Goal: Complete application form

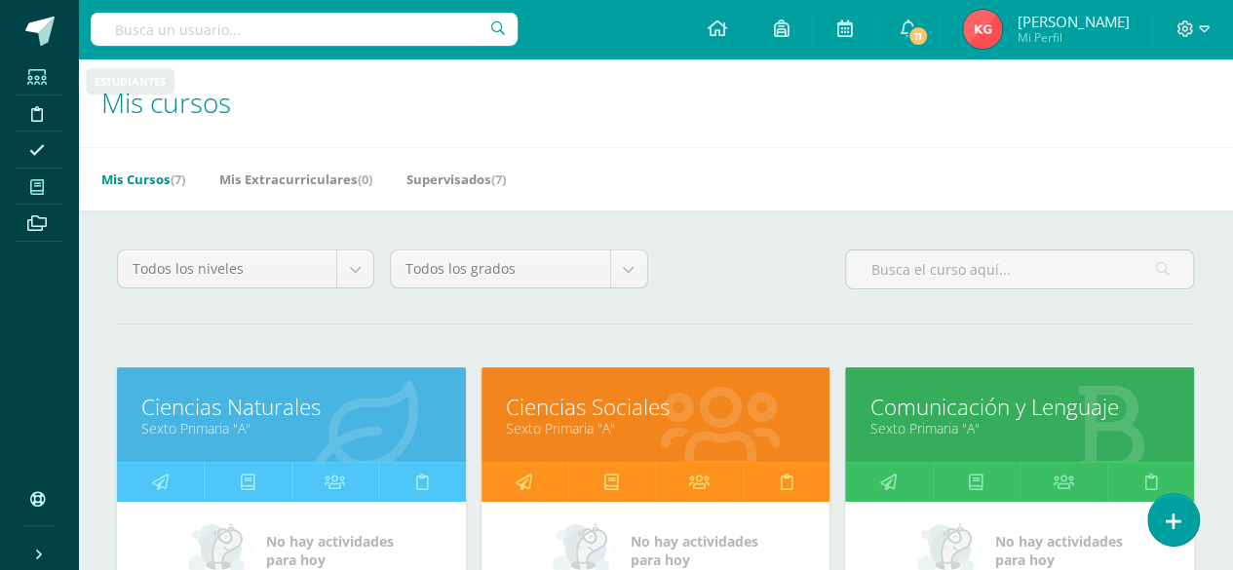
click at [33, 81] on icon at bounding box center [36, 77] width 19 height 16
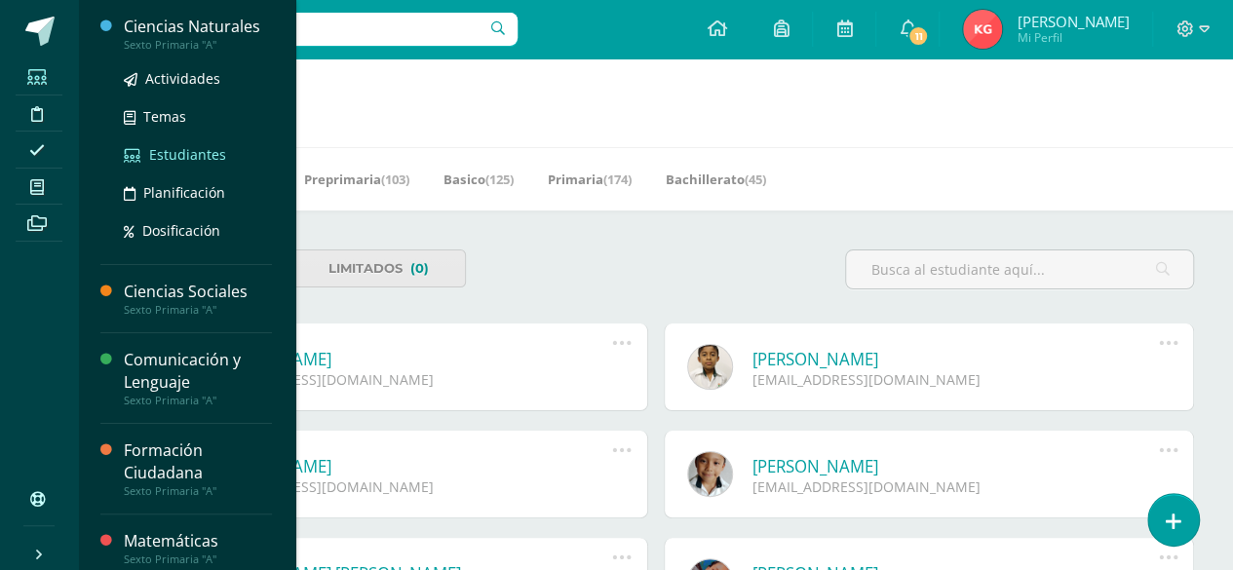
click at [177, 156] on span "Estudiantes" at bounding box center [187, 154] width 77 height 19
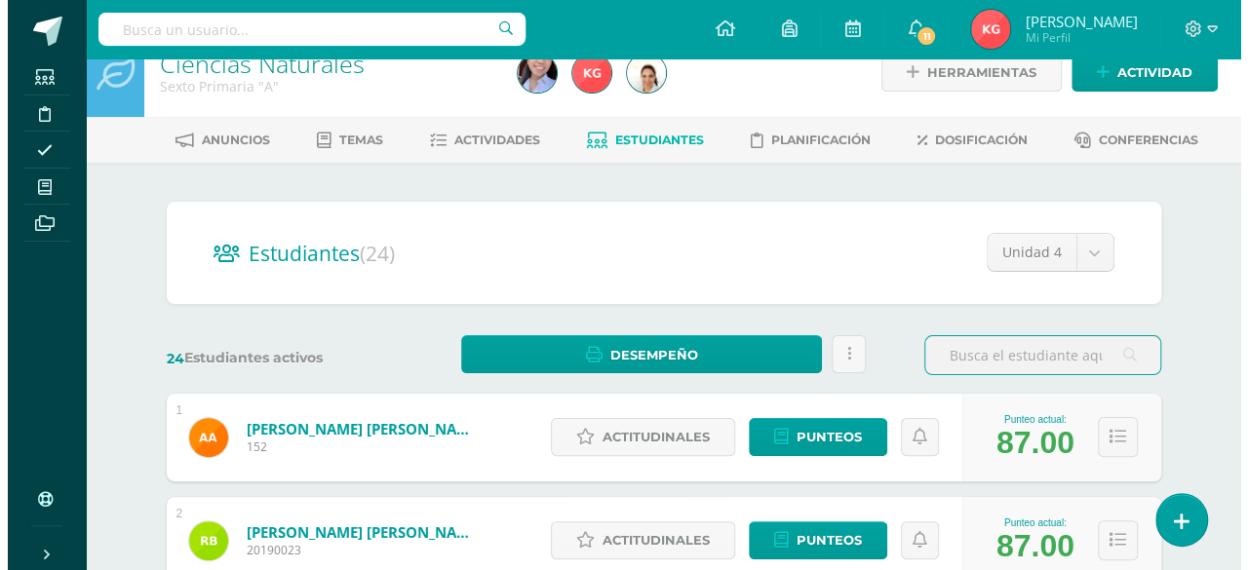
scroll to position [28, 0]
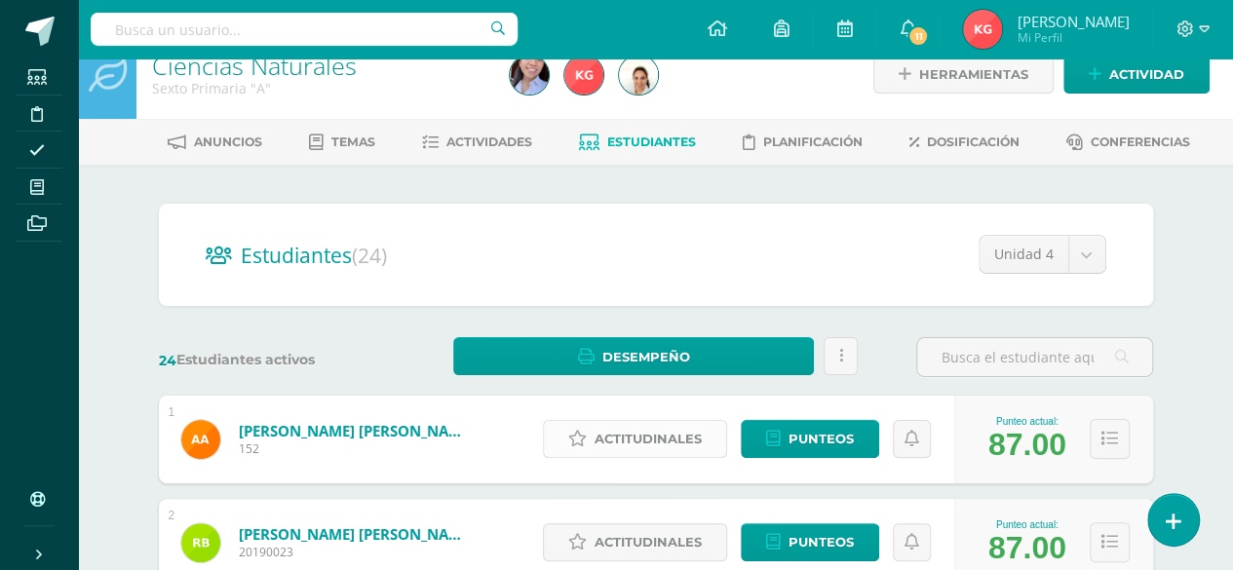
click at [651, 437] on span "Actitudinales" at bounding box center [648, 439] width 107 height 36
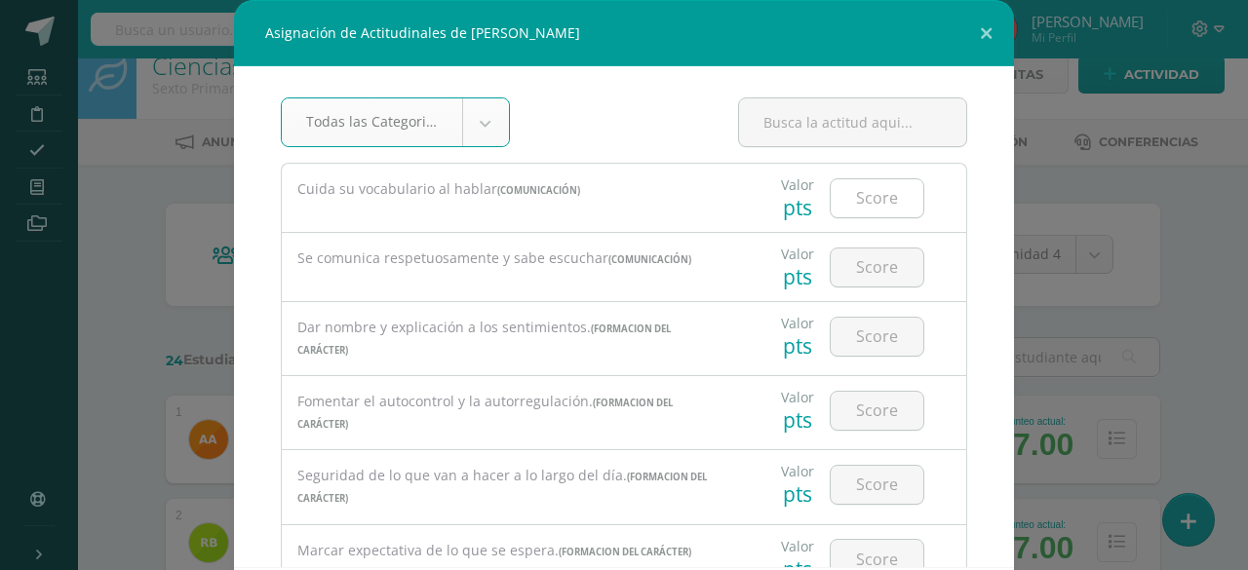
click at [856, 202] on input "number" at bounding box center [876, 198] width 93 height 38
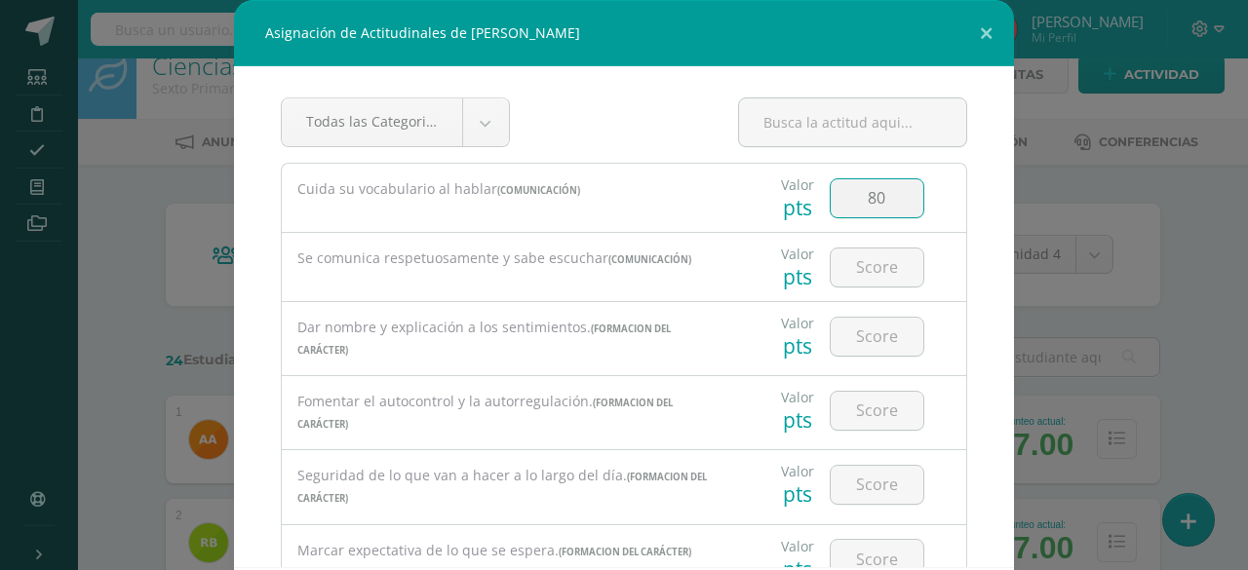
type input "80"
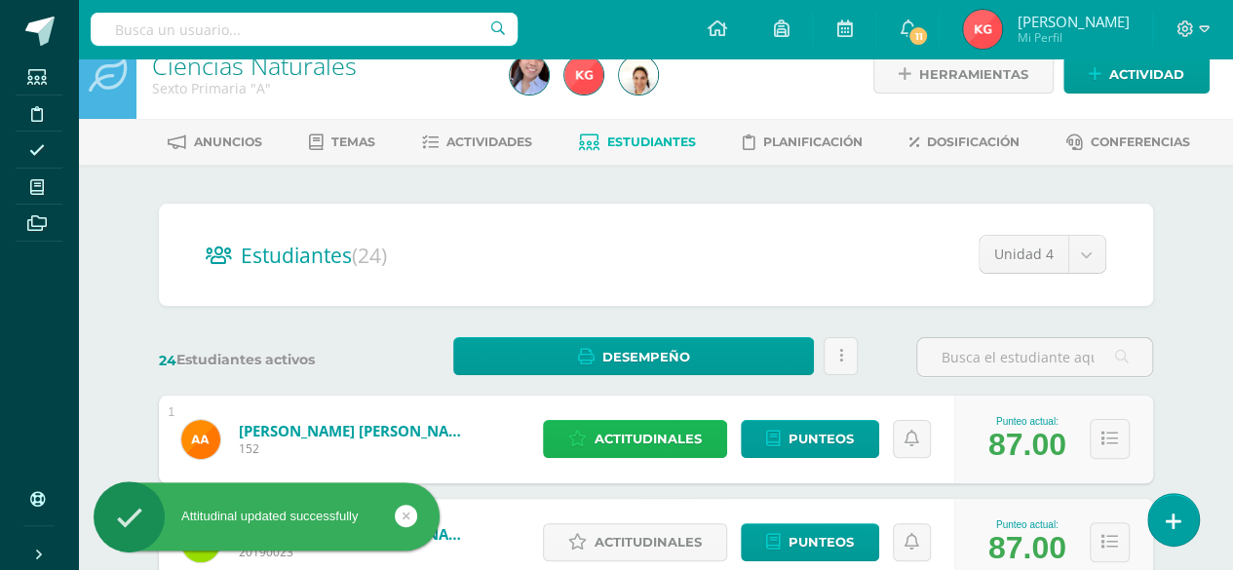
click at [628, 437] on span "Actitudinales" at bounding box center [648, 439] width 107 height 36
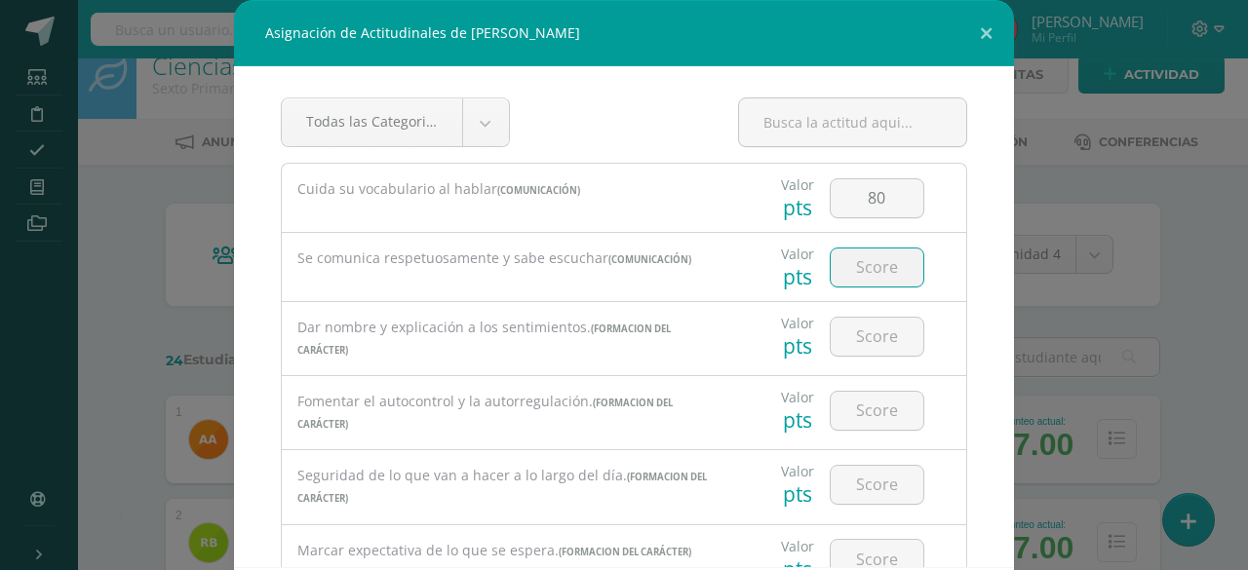
click at [851, 270] on input "number" at bounding box center [876, 268] width 93 height 38
type input "90"
click at [848, 328] on input "number" at bounding box center [876, 337] width 93 height 38
type input "9"
type input "80"
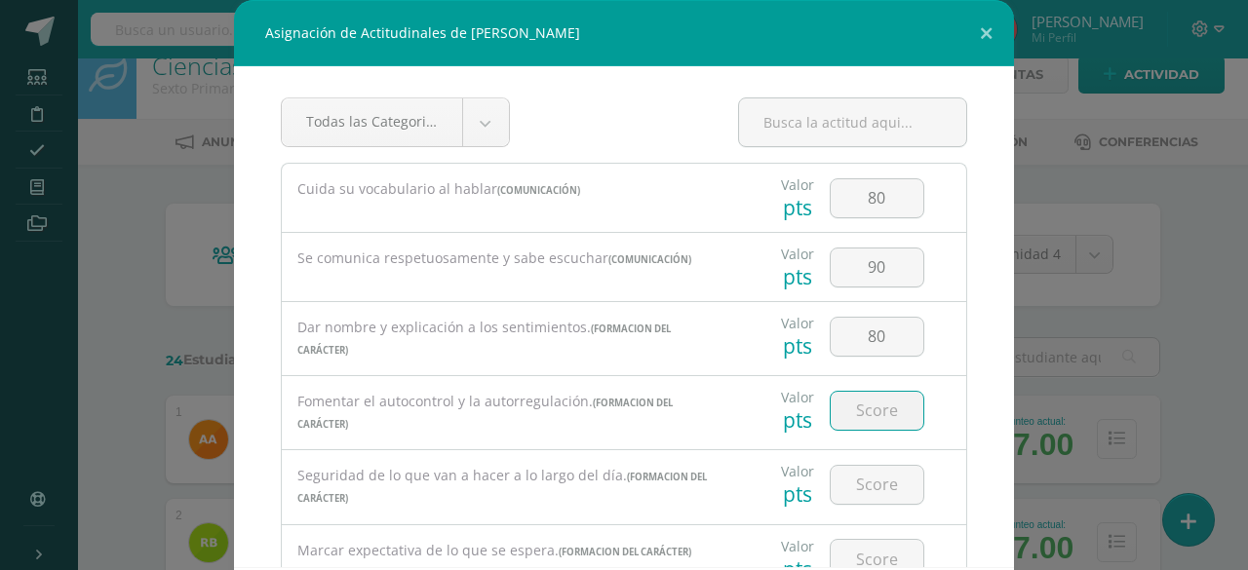
click at [858, 403] on input "number" at bounding box center [876, 411] width 93 height 38
type input "80"
click at [854, 467] on input "number" at bounding box center [876, 485] width 93 height 38
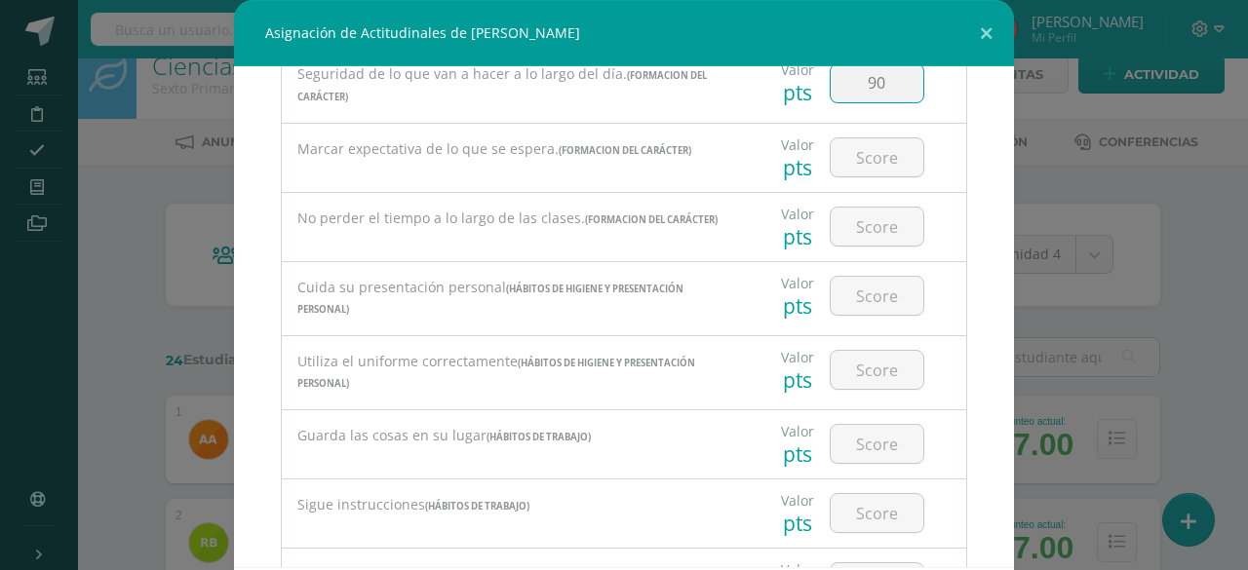
scroll to position [412, 0]
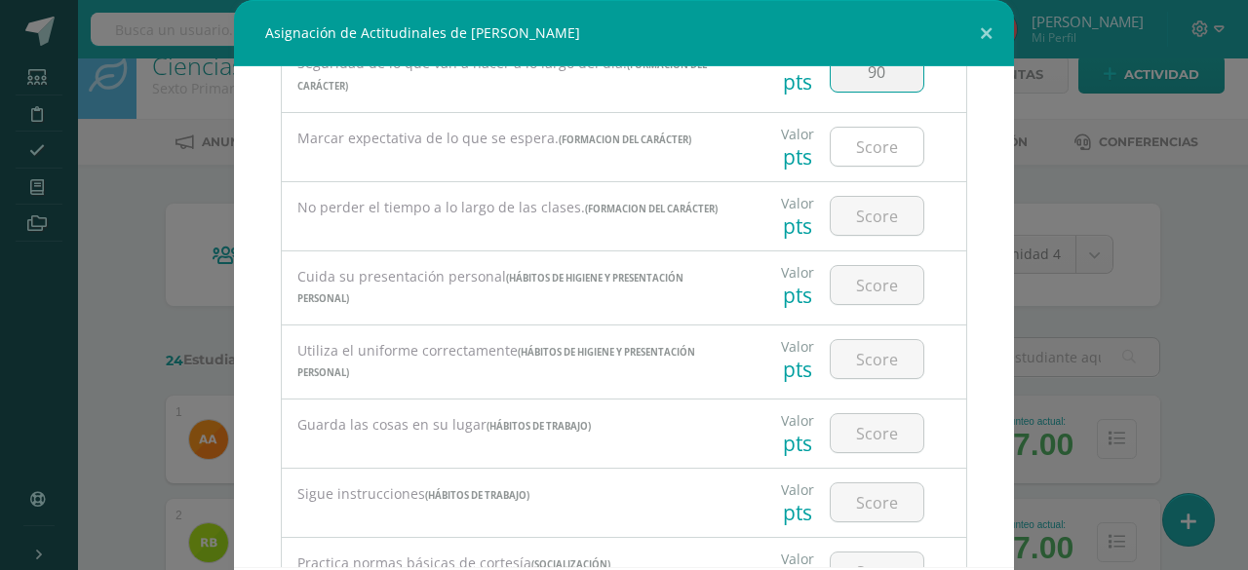
type input "90"
click at [854, 155] on input "number" at bounding box center [876, 147] width 93 height 38
type input "85"
click at [854, 206] on input "number" at bounding box center [876, 216] width 93 height 38
type input "80"
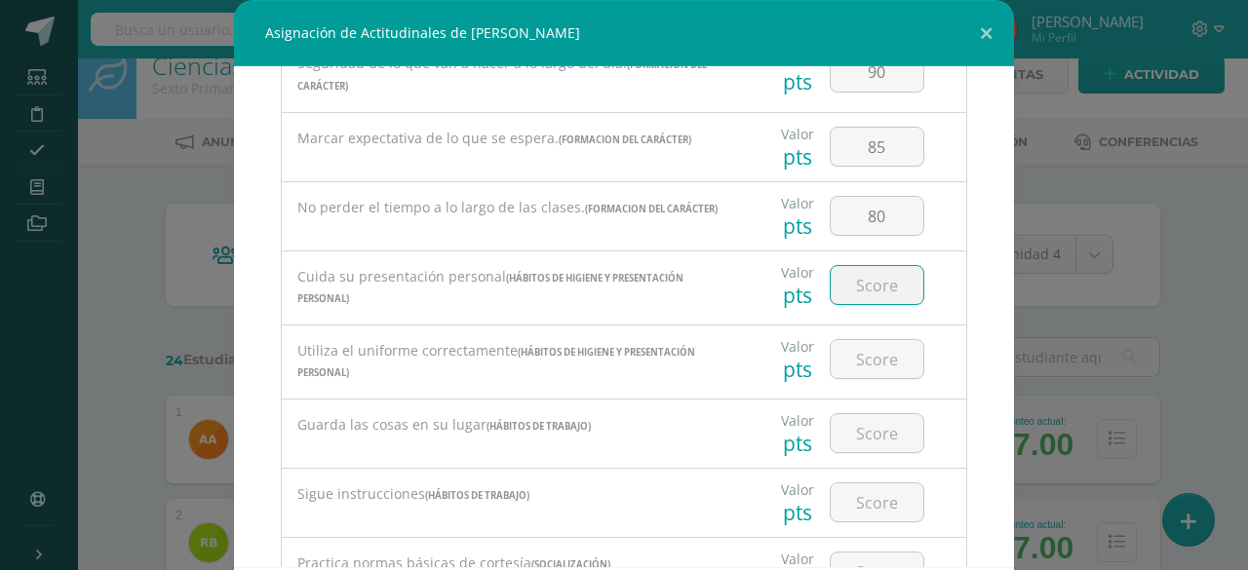
click at [855, 270] on input "number" at bounding box center [876, 285] width 93 height 38
type input "95"
click at [850, 348] on input "number" at bounding box center [876, 359] width 93 height 38
type input "85"
click at [852, 418] on input "number" at bounding box center [876, 433] width 93 height 38
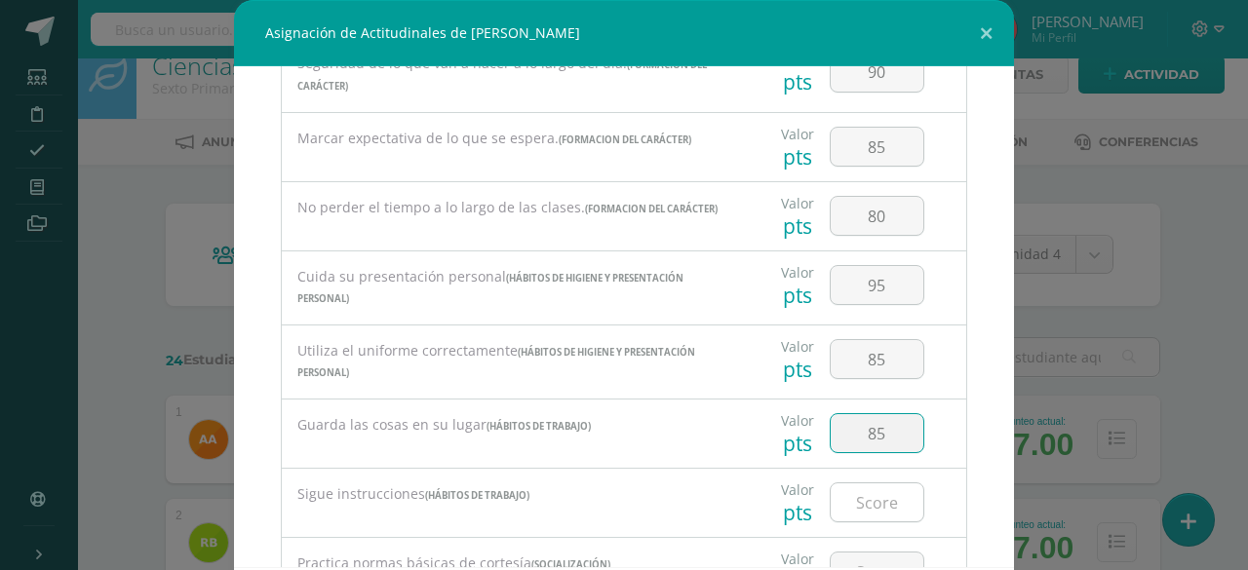
type input "85"
click at [849, 486] on input "number" at bounding box center [876, 502] width 93 height 38
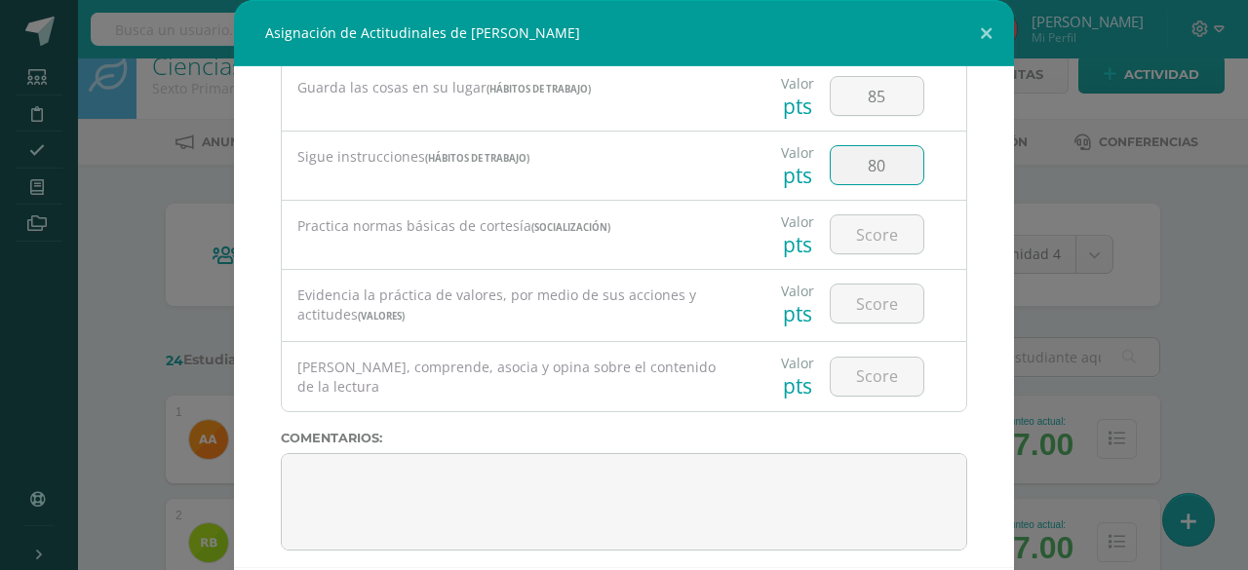
scroll to position [751, 0]
type input "80"
click at [845, 231] on input "number" at bounding box center [876, 233] width 93 height 38
type input "85"
click at [849, 289] on input "number" at bounding box center [876, 303] width 93 height 38
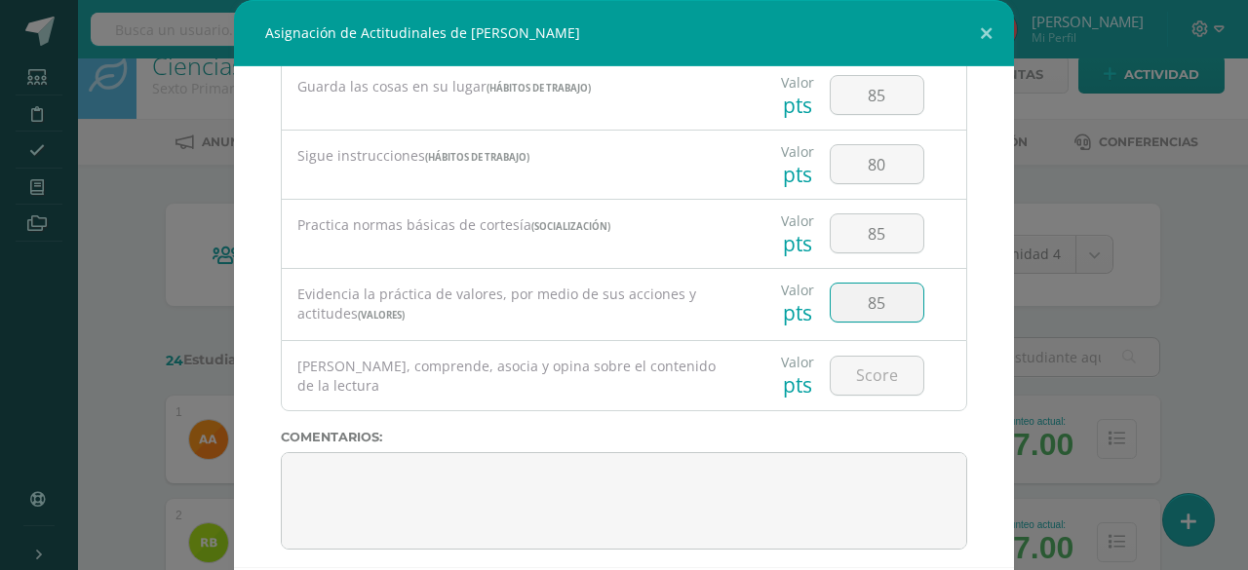
type input "85"
drag, startPoint x: 849, startPoint y: 289, endPoint x: 860, endPoint y: 360, distance: 72.0
click at [860, 360] on input "number" at bounding box center [876, 376] width 93 height 38
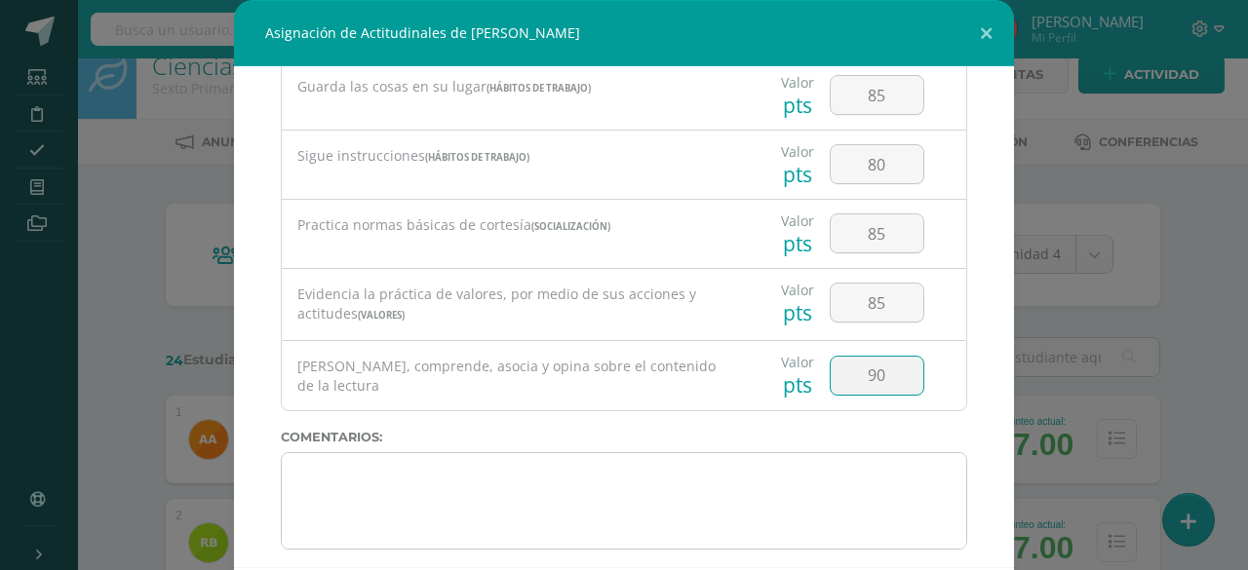
type input "90"
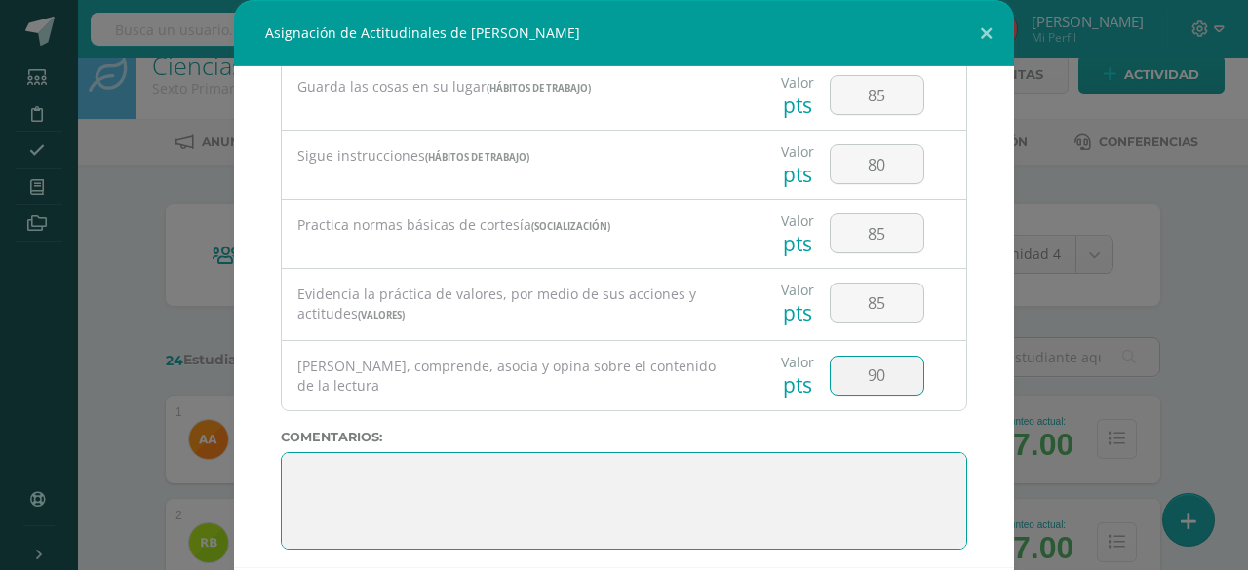
click at [710, 452] on textarea at bounding box center [624, 500] width 686 height 97
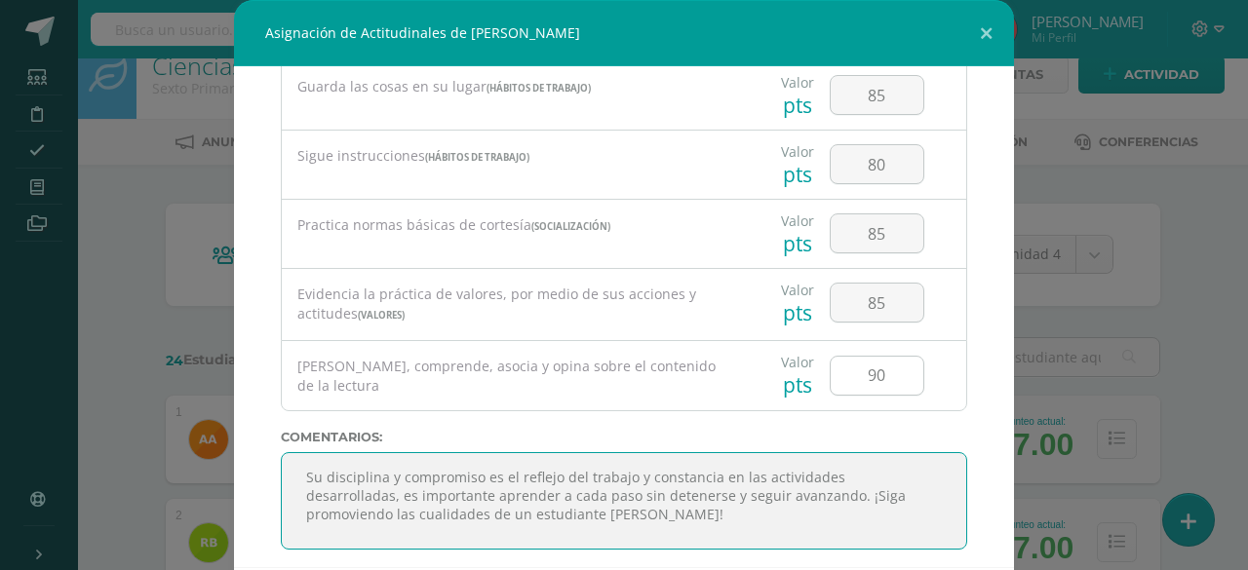
type textarea "Su disciplina y compromiso es el reflejo del trabajo y constancia en las activi…"
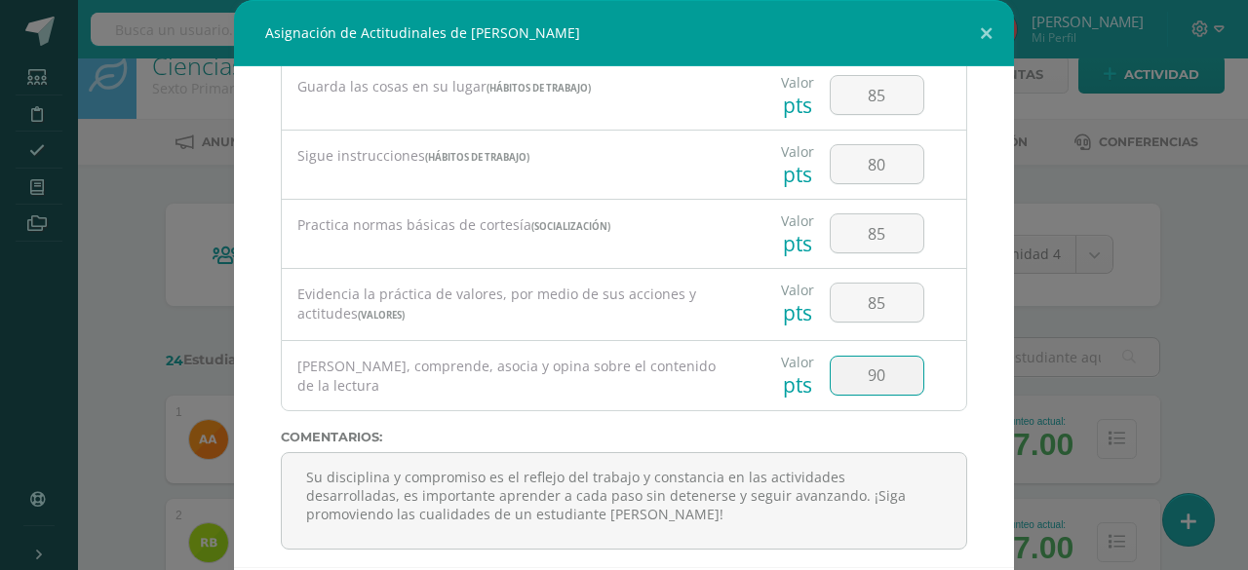
click at [873, 364] on input "90" at bounding box center [876, 376] width 93 height 38
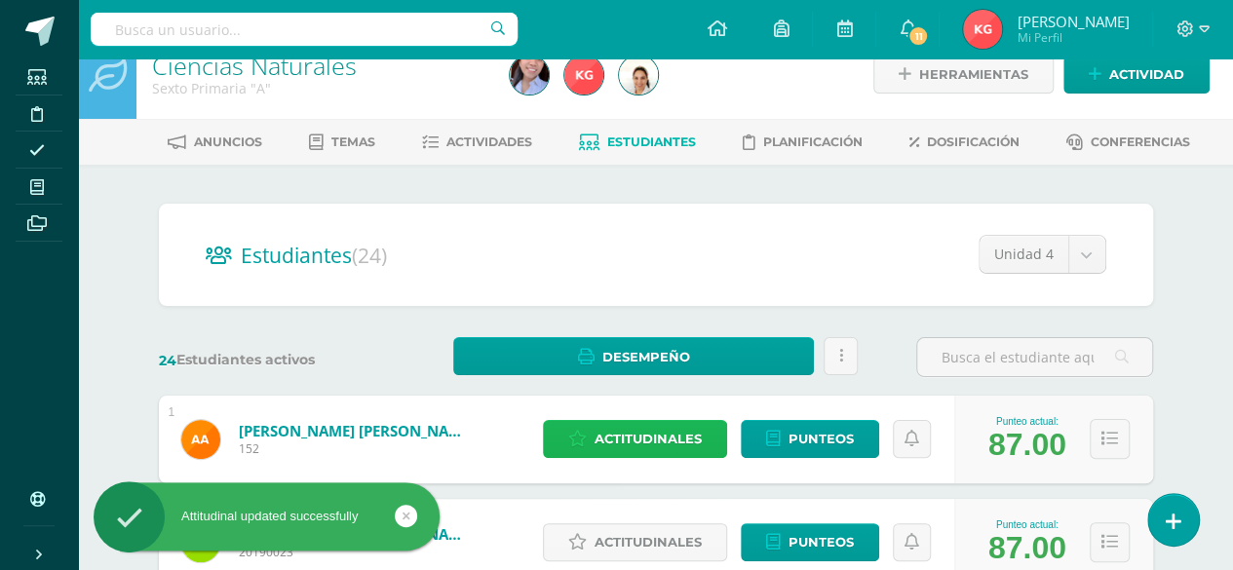
click at [661, 436] on span "Actitudinales" at bounding box center [648, 439] width 107 height 36
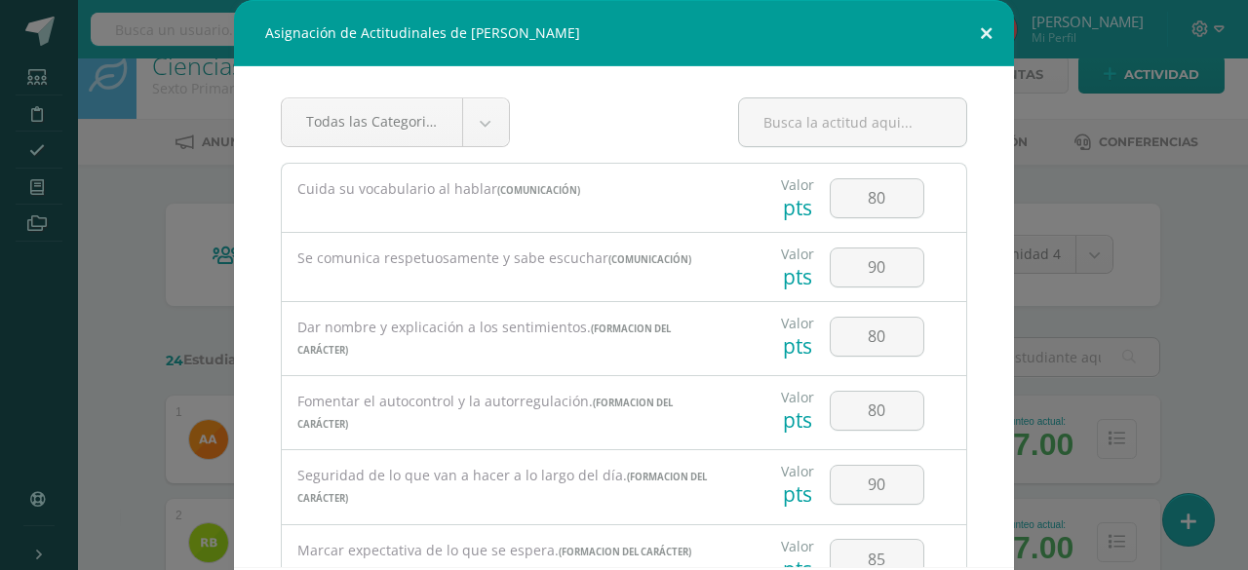
click at [990, 32] on button at bounding box center [986, 33] width 56 height 66
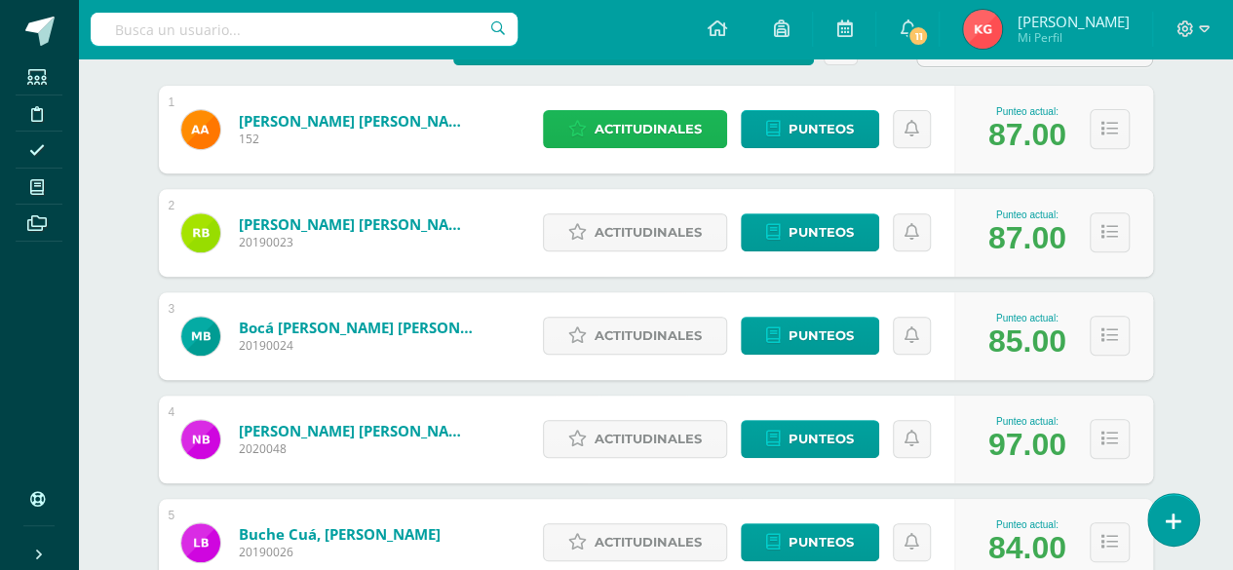
scroll to position [376, 0]
